Goal: Task Accomplishment & Management: Use online tool/utility

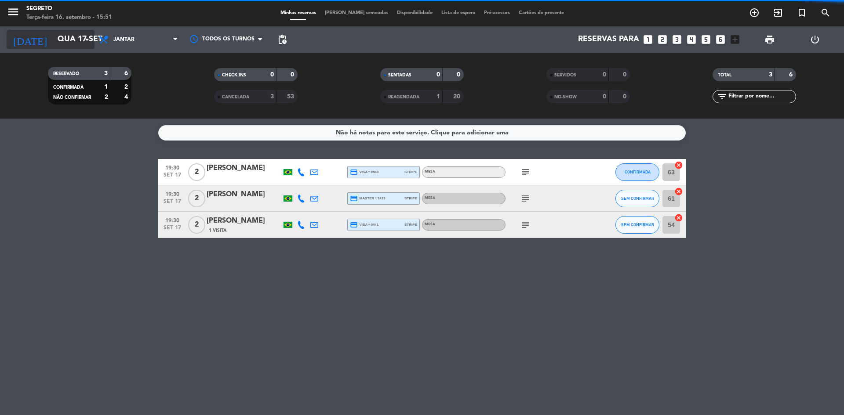
click at [53, 38] on input "Qua 17 set" at bounding box center [104, 40] width 102 height 18
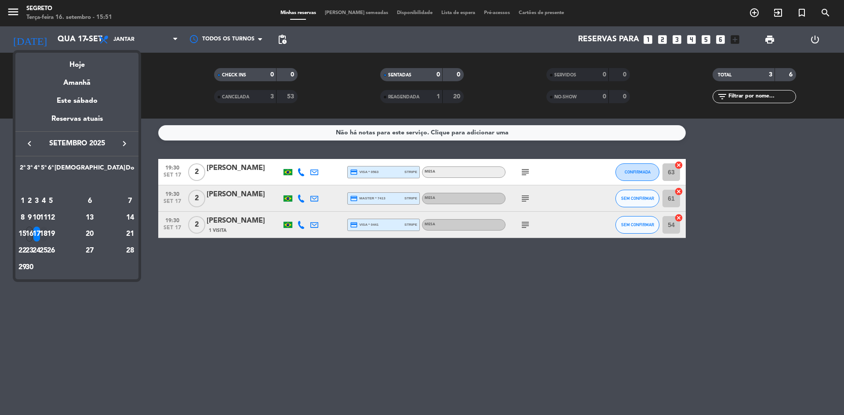
click at [47, 231] on div "18" at bounding box center [43, 234] width 7 height 15
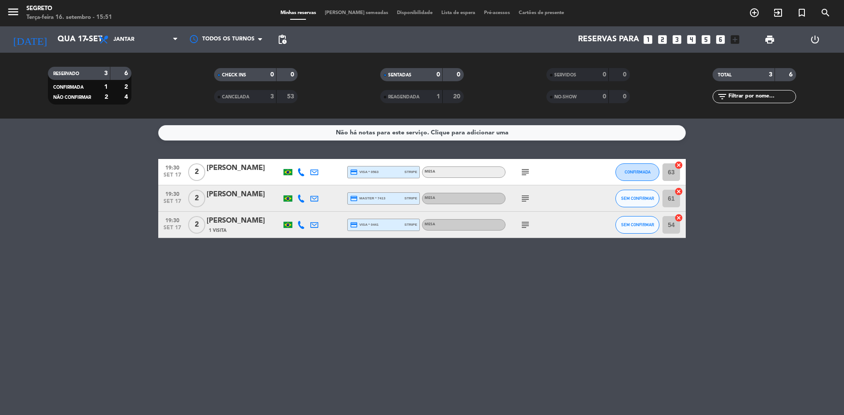
type input "Qui 18 set"
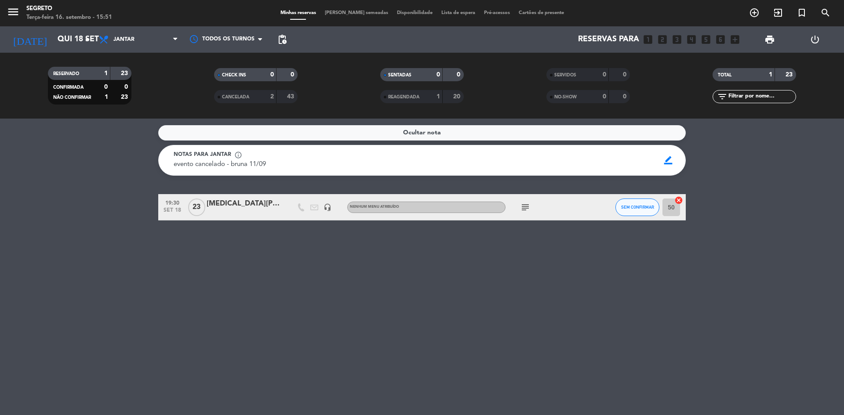
click at [252, 99] on div "CANCELADA" at bounding box center [236, 97] width 40 height 10
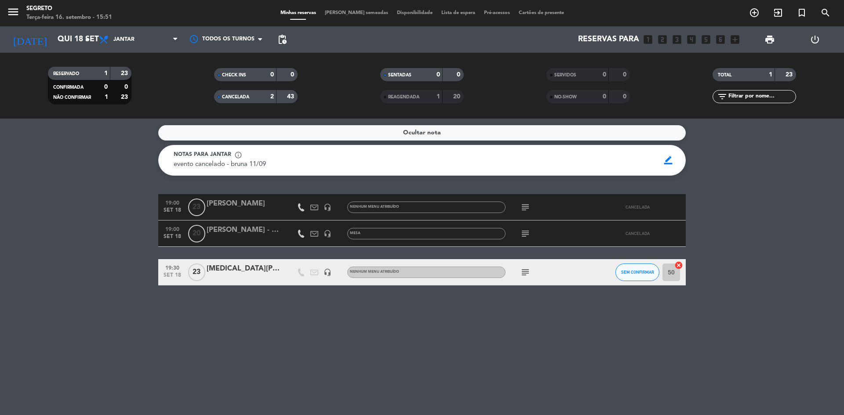
click at [238, 98] on span "CANCELADA" at bounding box center [235, 97] width 27 height 4
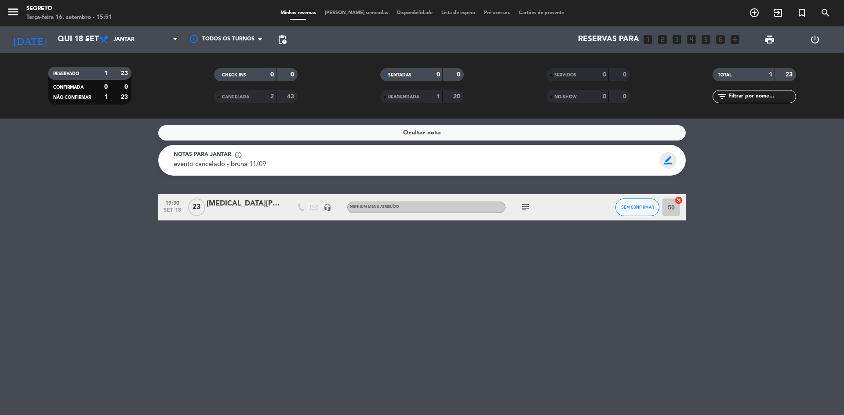
click at [421, 161] on span "border_color" at bounding box center [668, 160] width 17 height 17
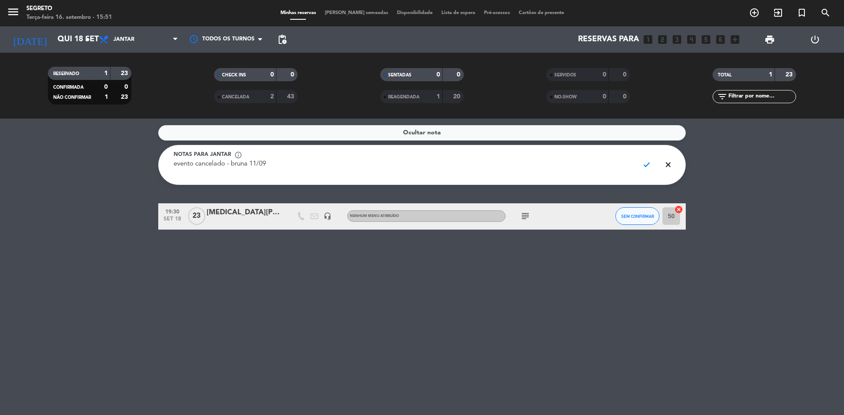
drag, startPoint x: 291, startPoint y: 164, endPoint x: 149, endPoint y: 156, distance: 142.2
click at [149, 156] on service-notes "Ocultar nota Notas para jantar info_outline evento cancelado - bruna 11/09 chec…" at bounding box center [422, 155] width 844 height 60
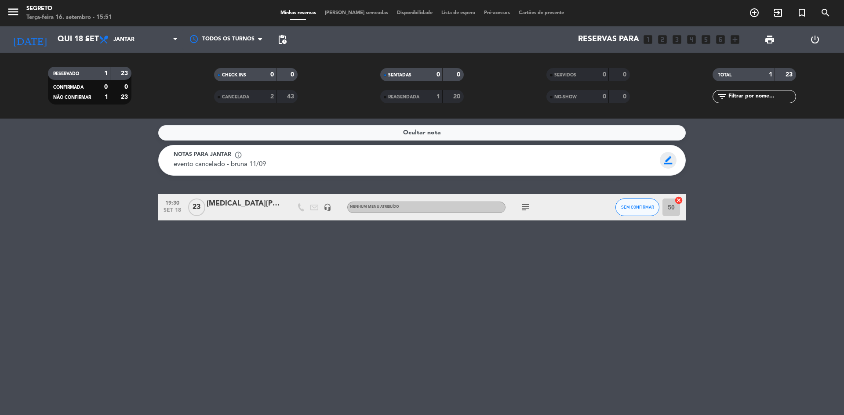
click at [421, 159] on span "border_color" at bounding box center [668, 160] width 17 height 17
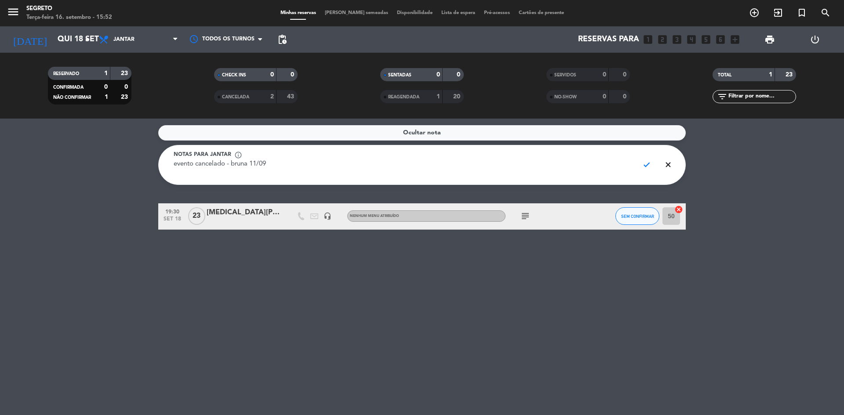
drag, startPoint x: 306, startPoint y: 165, endPoint x: 165, endPoint y: 164, distance: 140.3
click at [166, 164] on div "Notas para jantar info_outline evento cancelado - bruna 11/09 check close" at bounding box center [422, 165] width 528 height 40
click at [421, 166] on span "check" at bounding box center [646, 165] width 17 height 17
